Goal: Find specific page/section: Find specific page/section

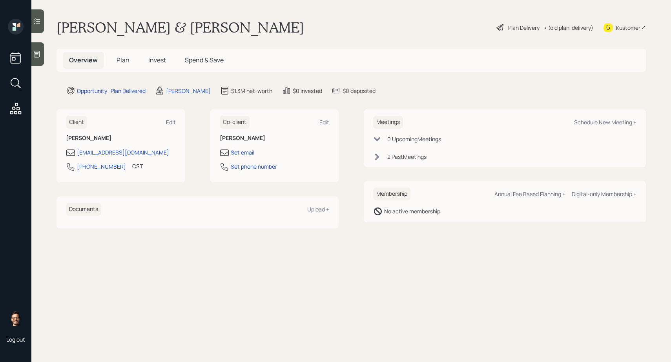
click at [156, 57] on span "Invest" at bounding box center [157, 60] width 18 height 9
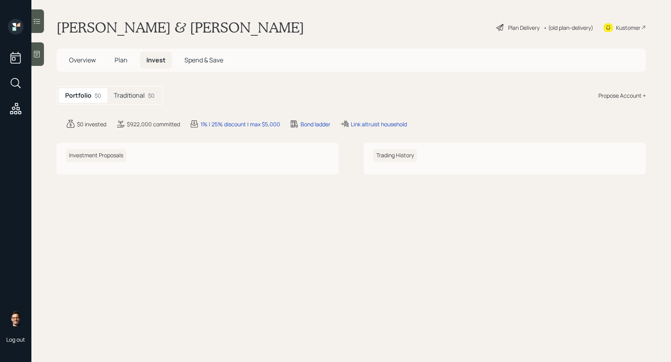
click at [129, 63] on h5 "Plan" at bounding box center [121, 60] width 26 height 17
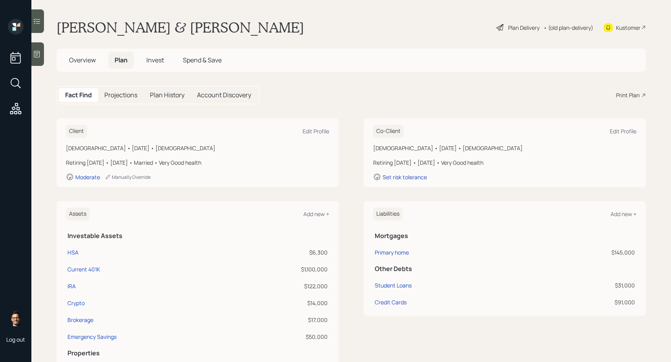
click at [151, 60] on span "Invest" at bounding box center [155, 60] width 18 height 9
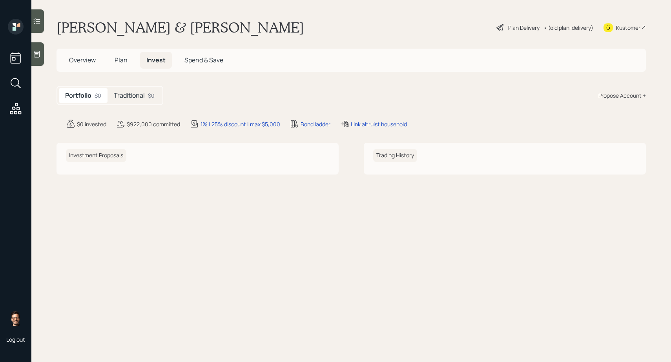
click at [122, 58] on span "Plan" at bounding box center [121, 60] width 13 height 9
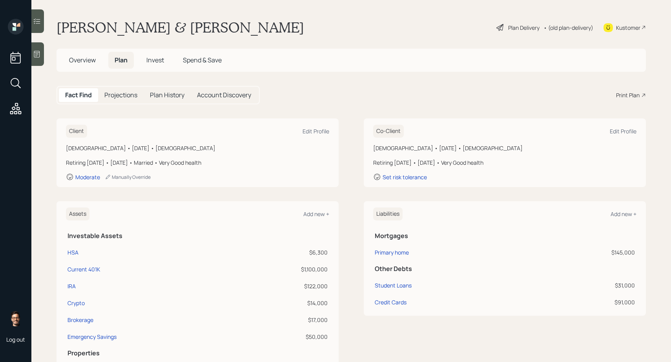
click at [529, 26] on div "Plan Delivery" at bounding box center [523, 28] width 31 height 8
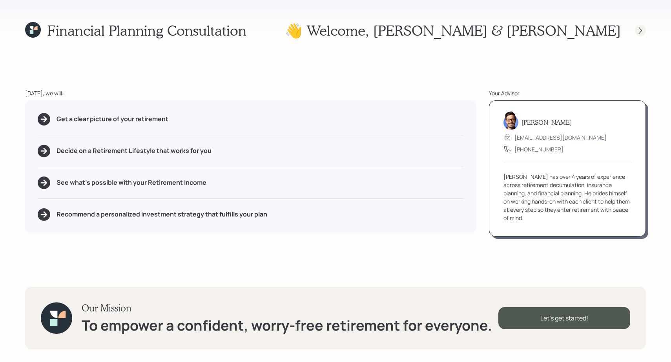
click at [637, 29] on icon at bounding box center [640, 31] width 8 height 8
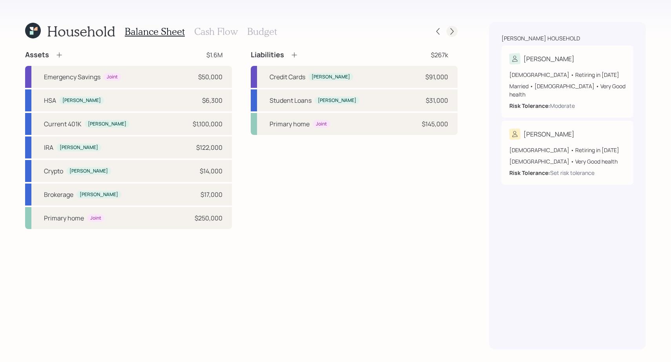
click at [453, 32] on icon at bounding box center [452, 31] width 8 height 8
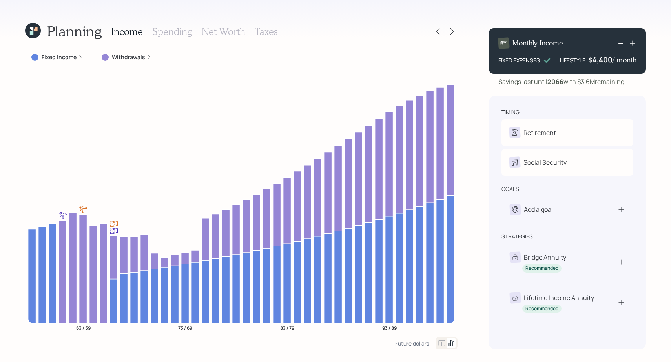
click at [34, 28] on icon at bounding box center [33, 31] width 16 height 16
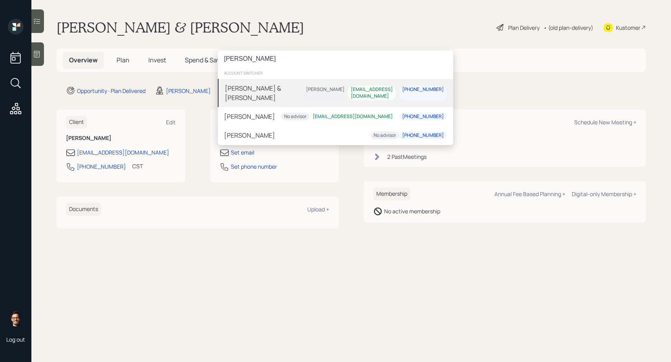
type input "[PERSON_NAME]"
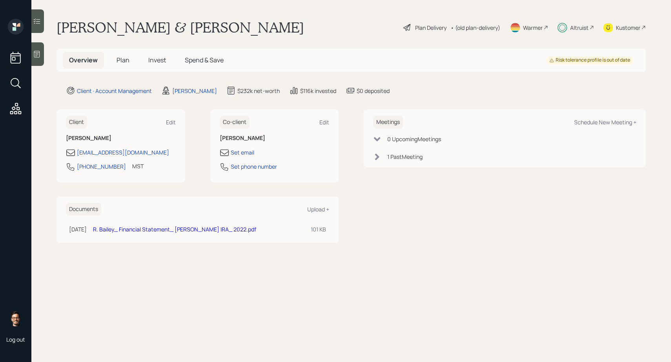
click at [163, 61] on span "Invest" at bounding box center [157, 60] width 18 height 9
